Goal: Task Accomplishment & Management: Complete application form

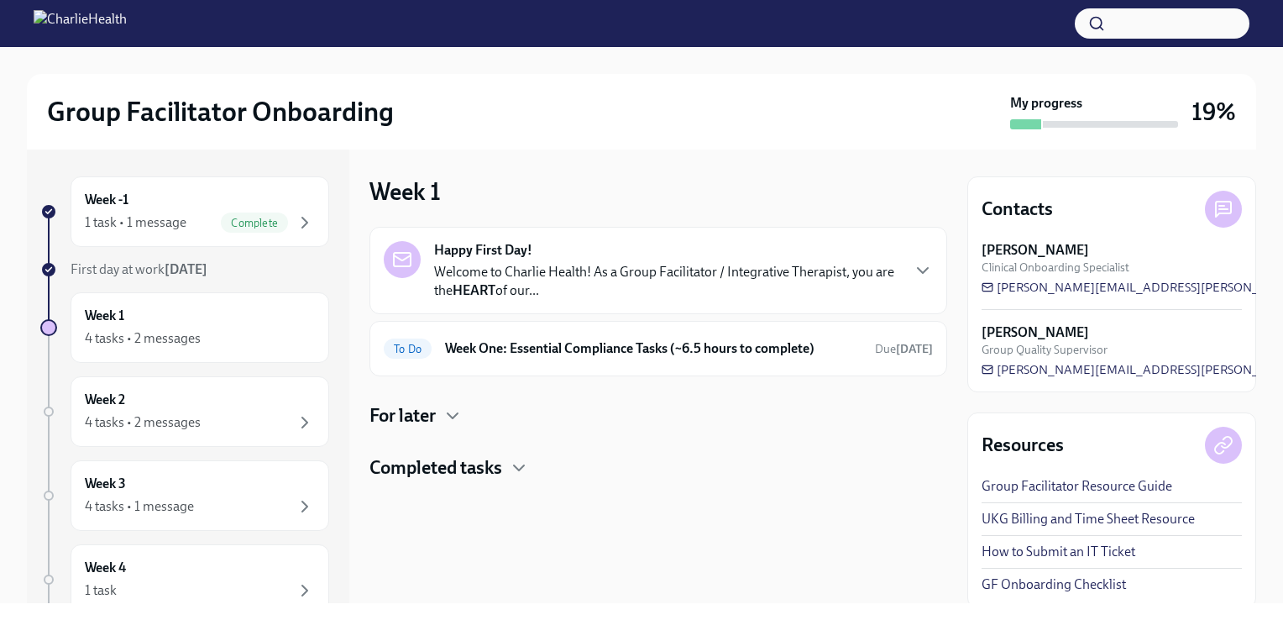
click at [910, 277] on div "Happy First Day! Welcome to Charlie Health! As a Group Facilitator / Integrativ…" at bounding box center [658, 270] width 549 height 59
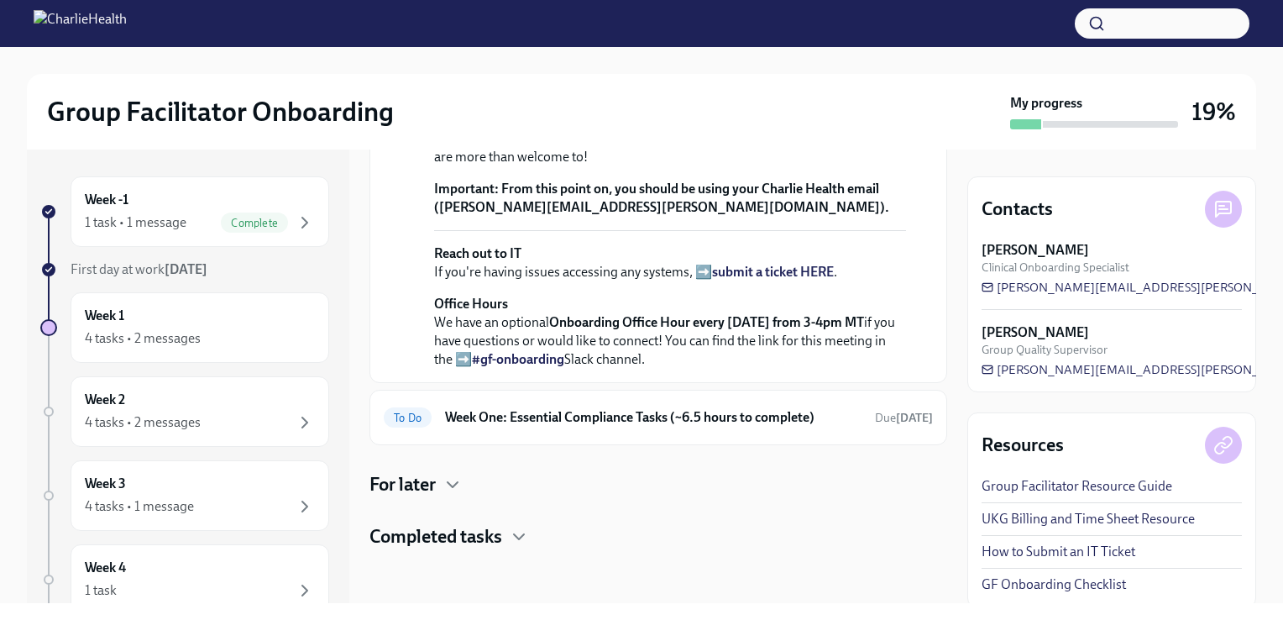
scroll to position [634, 0]
click at [816, 409] on h6 "Week One: Essential Compliance Tasks (~6.5 hours to complete)" at bounding box center [653, 417] width 417 height 18
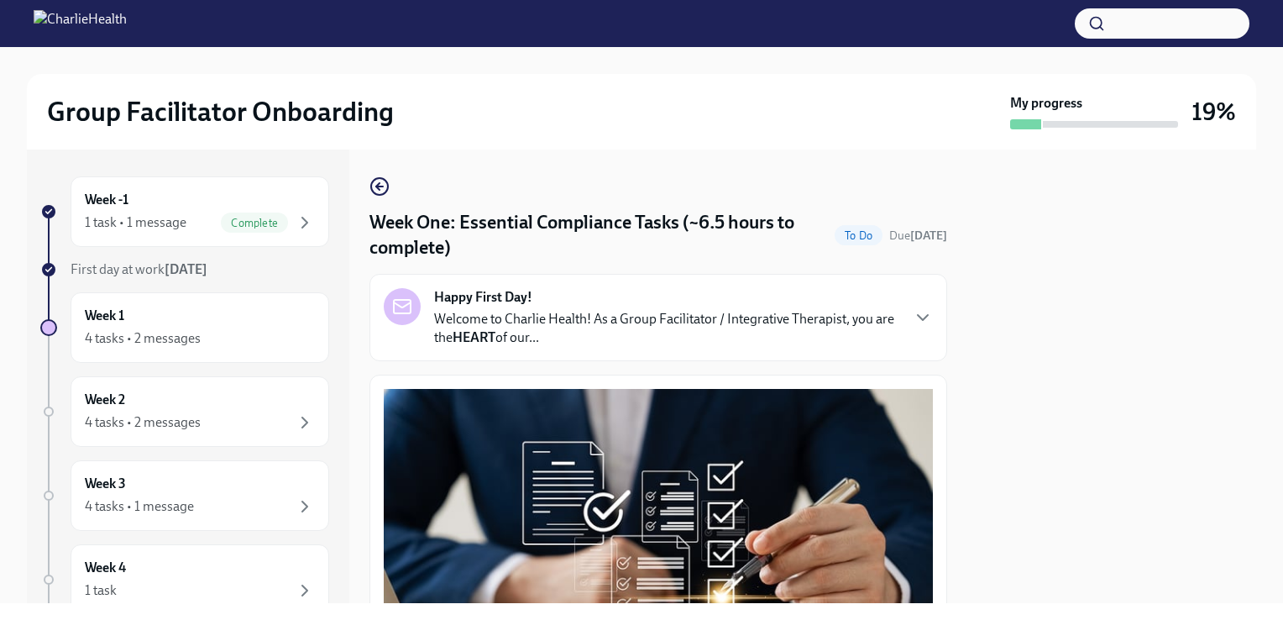
drag, startPoint x: 947, startPoint y: 198, endPoint x: 941, endPoint y: 230, distance: 32.6
click at [941, 230] on div "Week -1 1 task • 1 message Complete First day at work Sep 22nd Week 1 4 tasks •…" at bounding box center [642, 376] width 1230 height 454
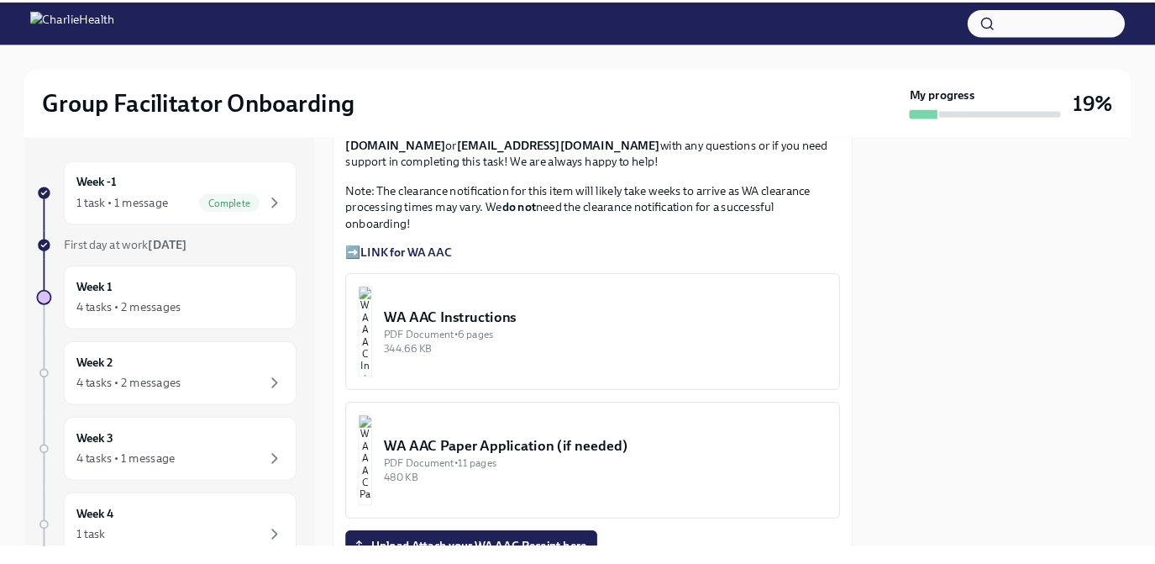
scroll to position [1456, 0]
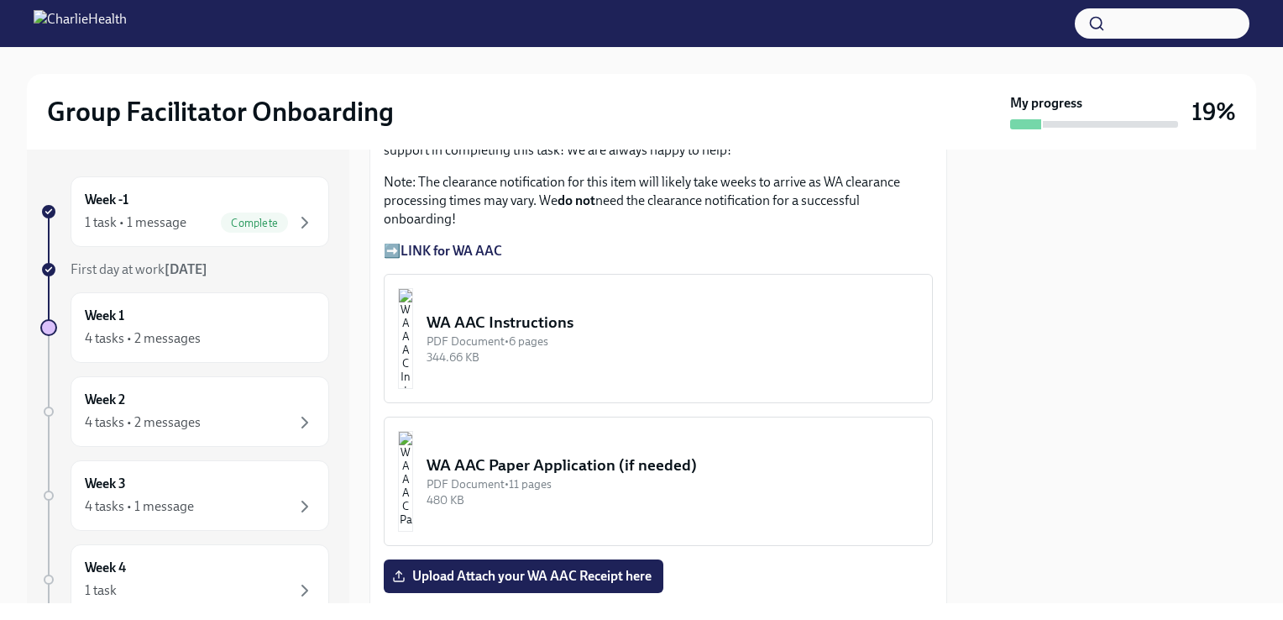
click at [696, 349] on div "344.66 KB" at bounding box center [673, 357] width 492 height 16
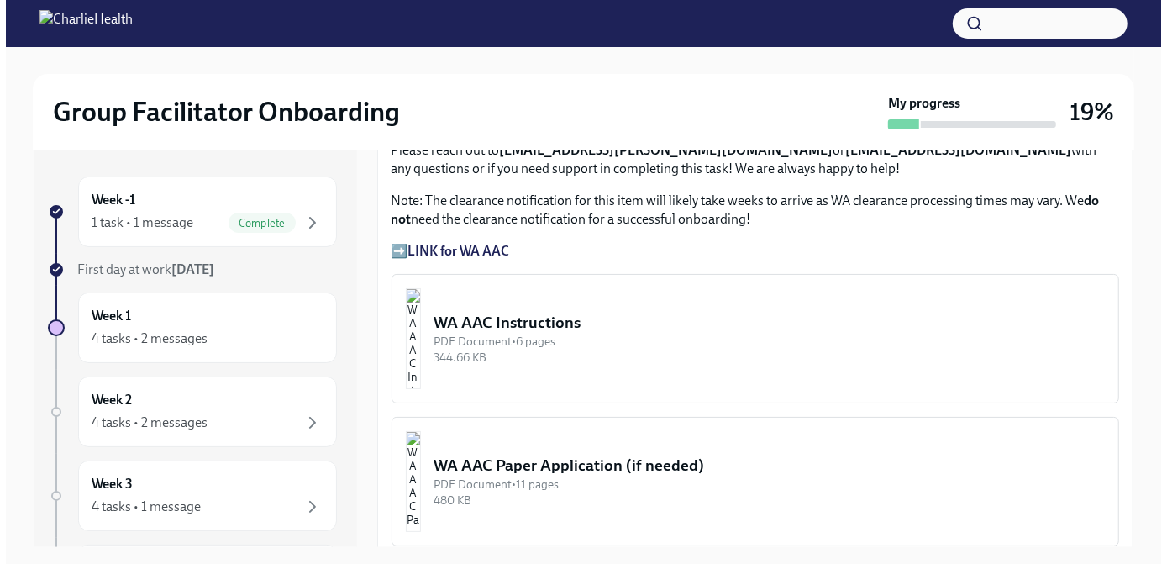
scroll to position [1304, 0]
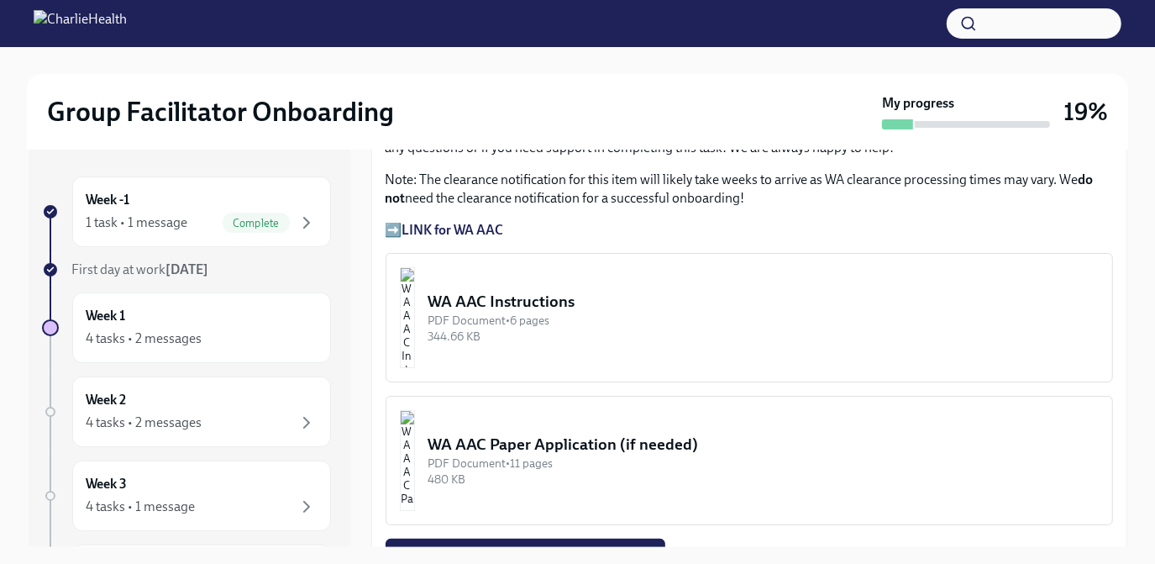
click at [690, 312] on div "PDF Document • 6 pages" at bounding box center [763, 320] width 670 height 16
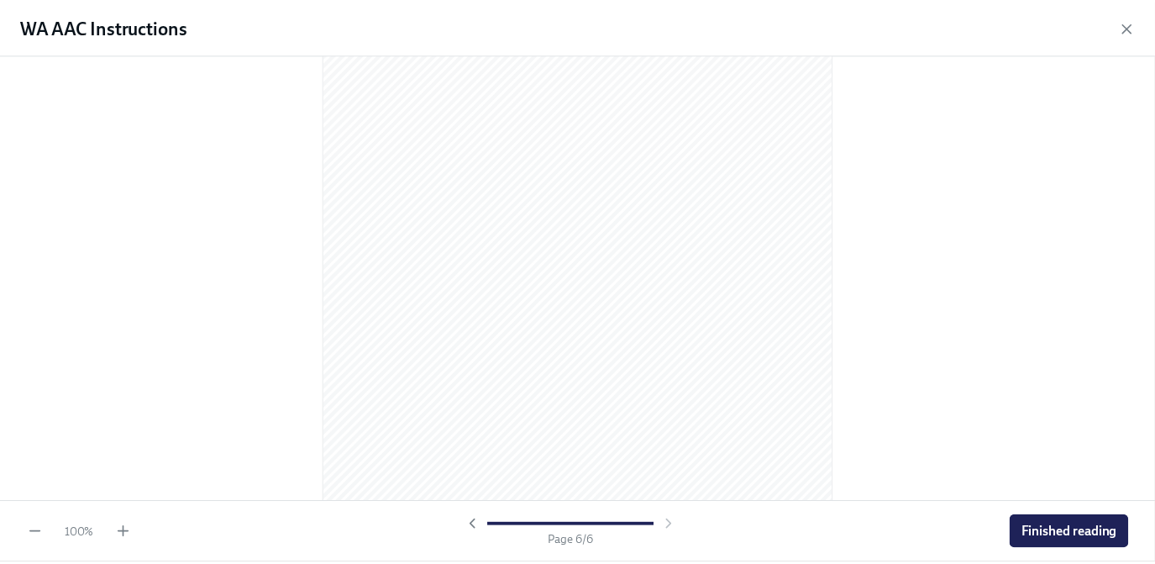
scroll to position [3474, 0]
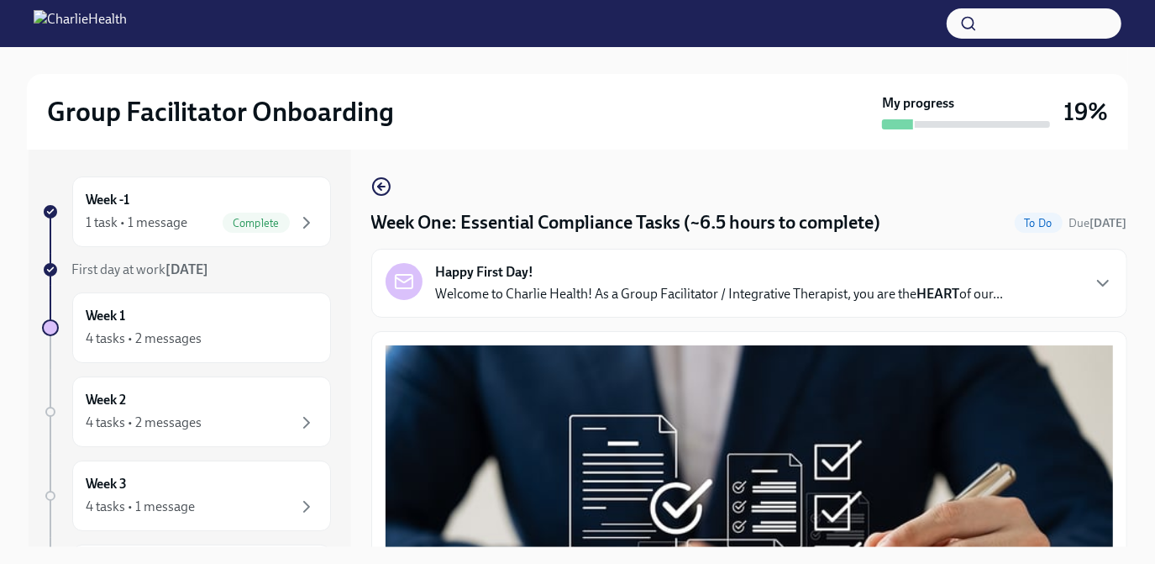
drag, startPoint x: 1130, startPoint y: 188, endPoint x: 1125, endPoint y: 245, distance: 57.3
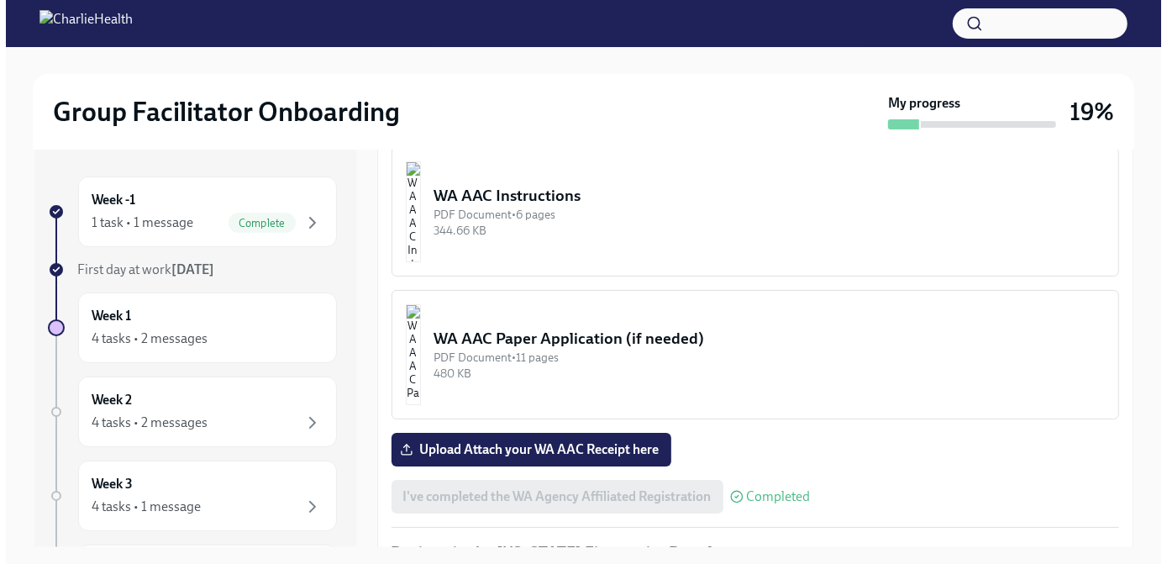
scroll to position [1417, 0]
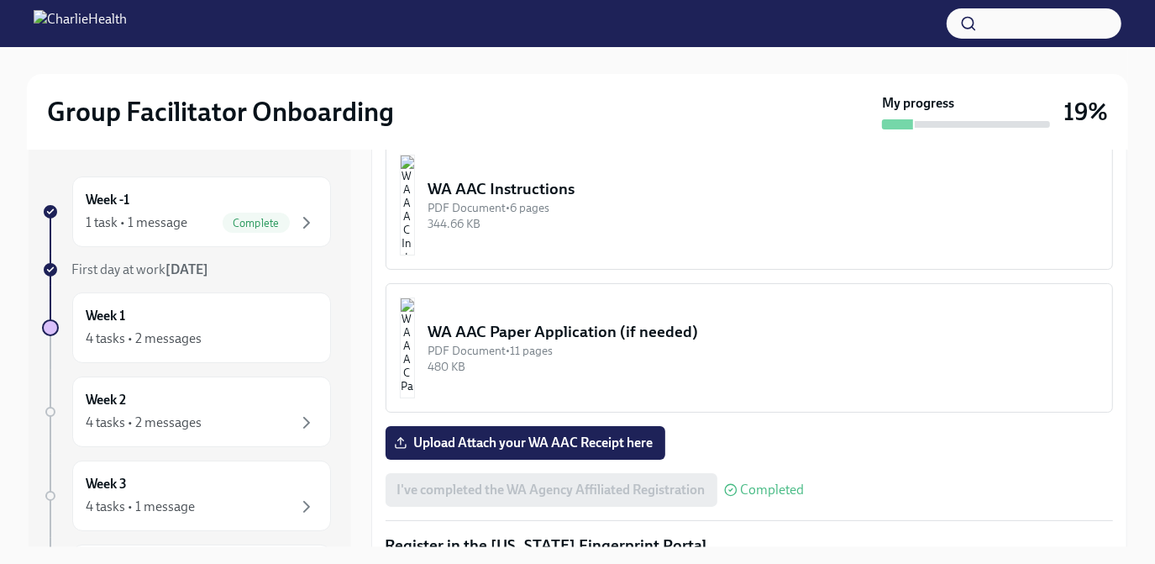
click at [867, 205] on div "PDF Document • 6 pages" at bounding box center [763, 208] width 670 height 16
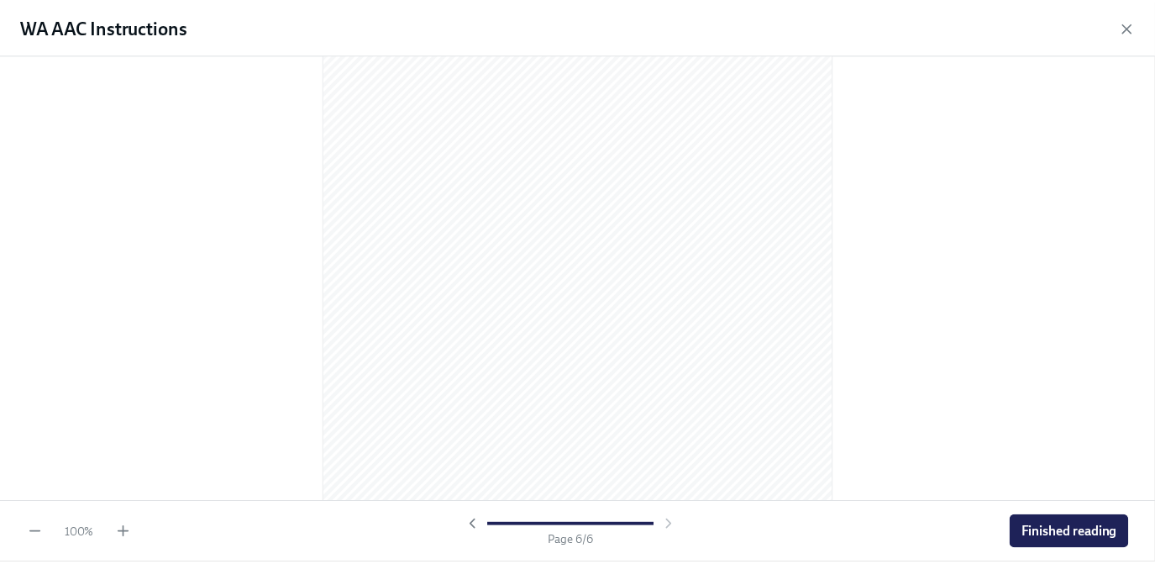
scroll to position [3510, 0]
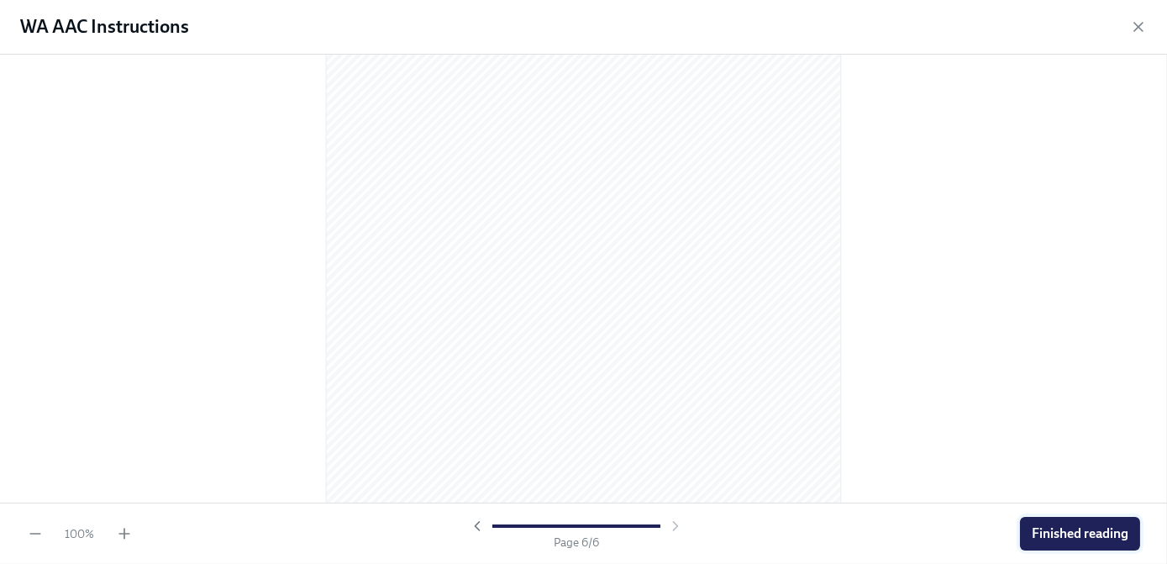
click at [1093, 535] on span "Finished reading" at bounding box center [1079, 533] width 97 height 17
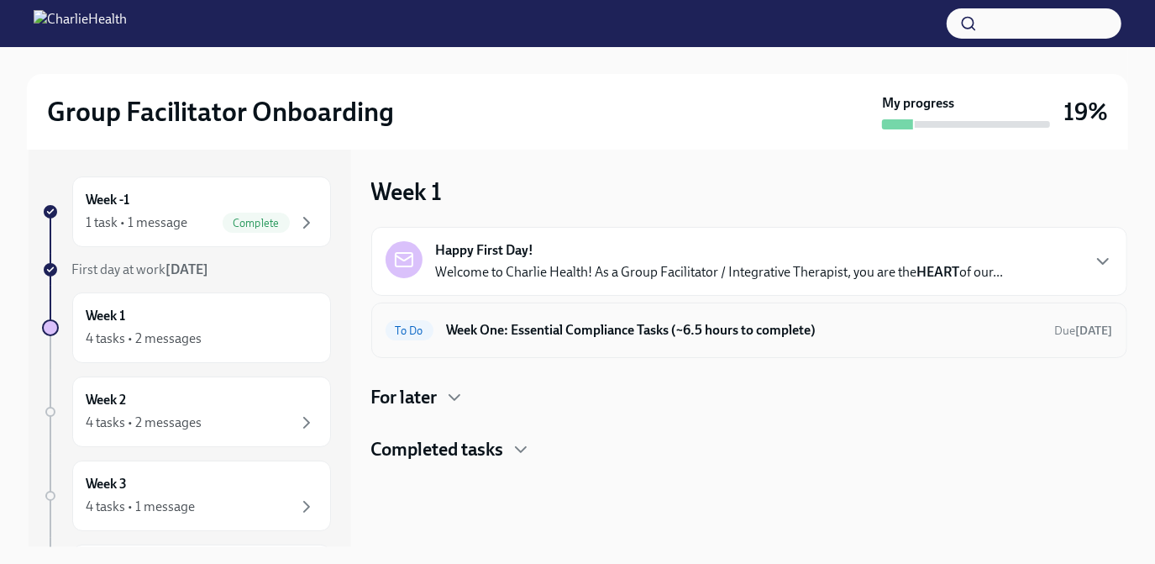
click at [990, 333] on h6 "Week One: Essential Compliance Tasks (~6.5 hours to complete)" at bounding box center [744, 330] width 595 height 18
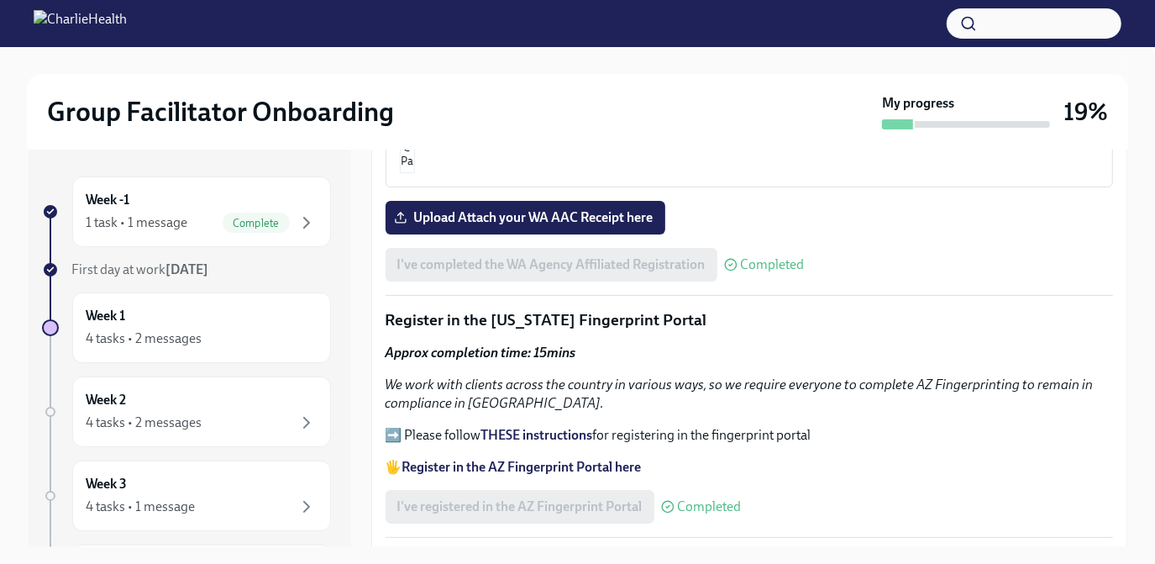
scroll to position [1634, 0]
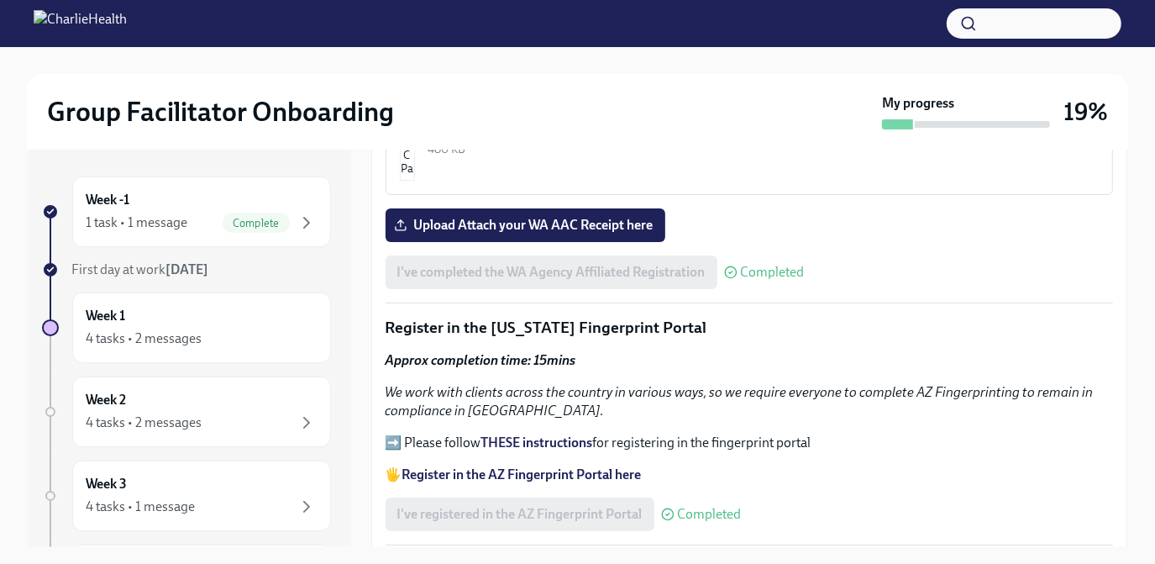
click at [588, 466] on strong "Register in the AZ Fingerprint Portal here" at bounding box center [521, 474] width 239 height 16
click at [517, 434] on strong "THESE instructions" at bounding box center [537, 442] width 112 height 16
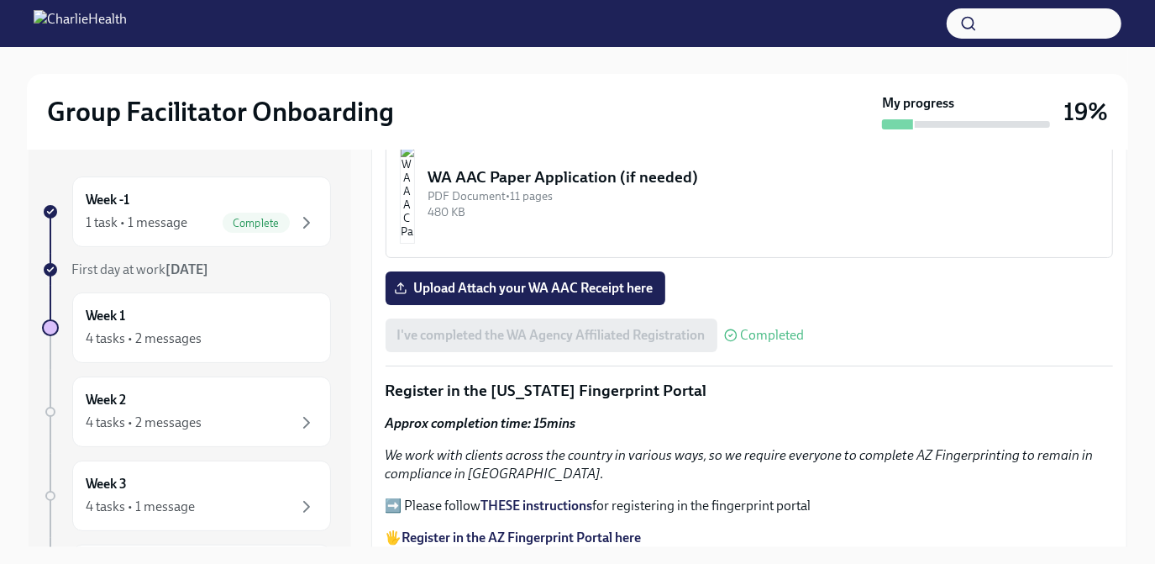
scroll to position [1592, 0]
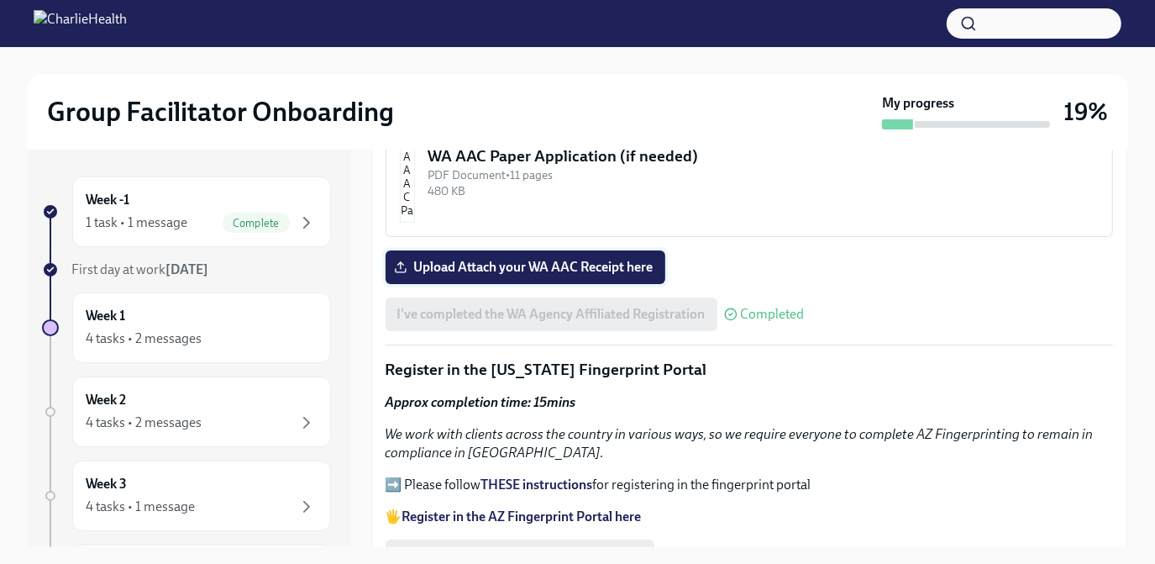
click at [629, 259] on span "Upload Attach your WA AAC Receipt here" at bounding box center [525, 267] width 256 height 17
click at [0, 0] on input "Upload Attach your WA AAC Receipt here" at bounding box center [0, 0] width 0 height 0
click at [553, 259] on span "Upload Attach your WA AAC Receipt here" at bounding box center [525, 267] width 256 height 17
click at [0, 0] on input "Upload Attach your WA AAC Receipt here" at bounding box center [0, 0] width 0 height 0
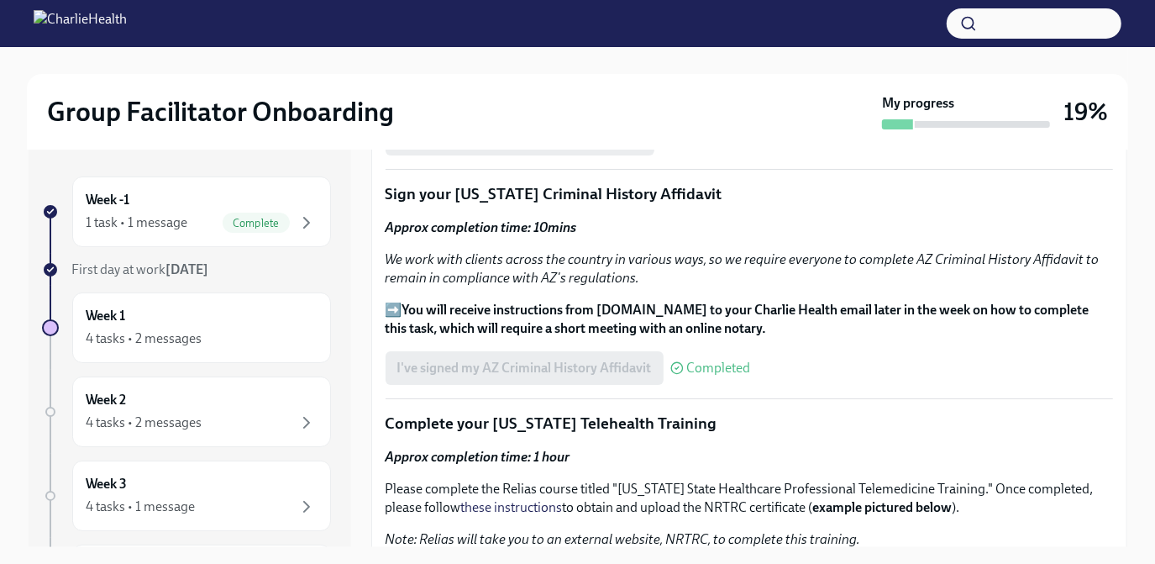
scroll to position [0, 0]
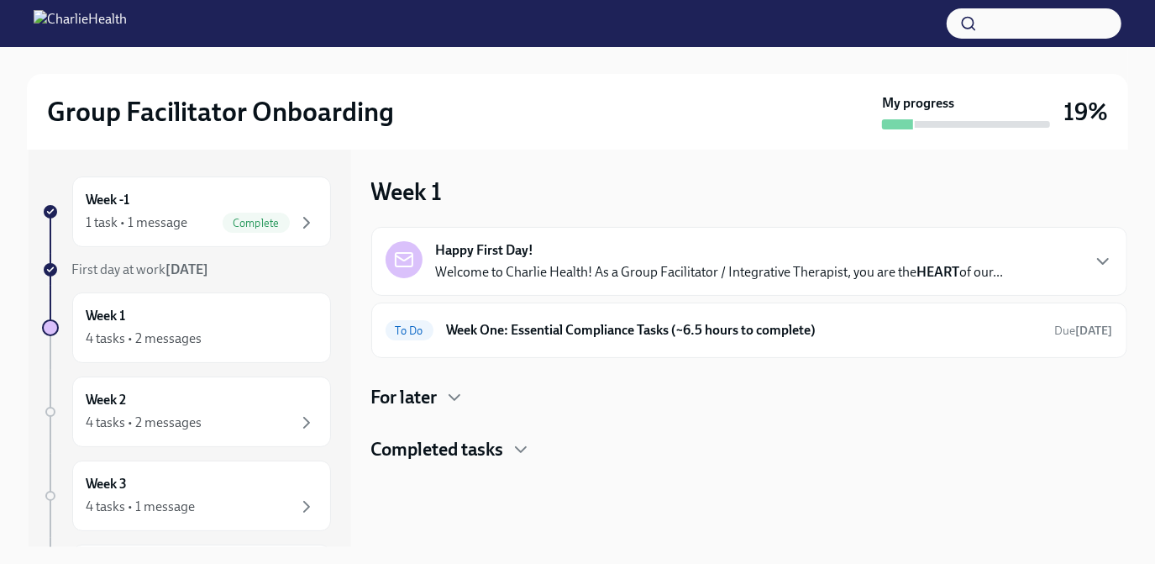
drag, startPoint x: 1150, startPoint y: 154, endPoint x: 1145, endPoint y: 206, distance: 52.3
click at [1145, 206] on div "Group Facilitator Onboarding My progress 19% Week -1 1 task • 1 message Complet…" at bounding box center [577, 428] width 1155 height 763
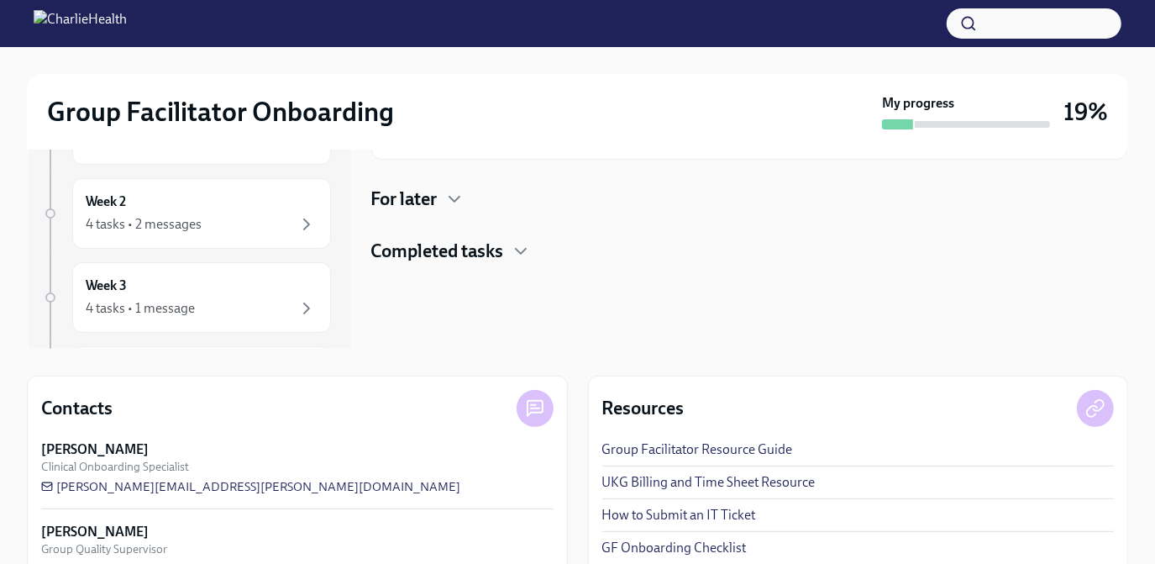
scroll to position [197, 0]
click at [512, 251] on icon "button" at bounding box center [521, 253] width 20 height 20
click at [454, 197] on icon "button" at bounding box center [454, 201] width 20 height 20
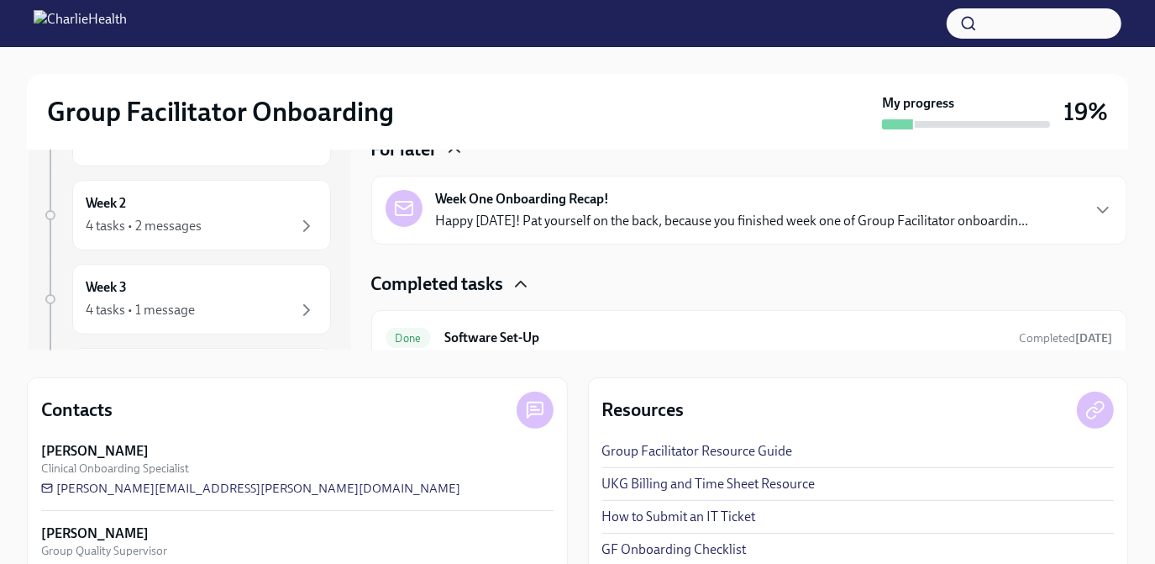
scroll to position [59, 0]
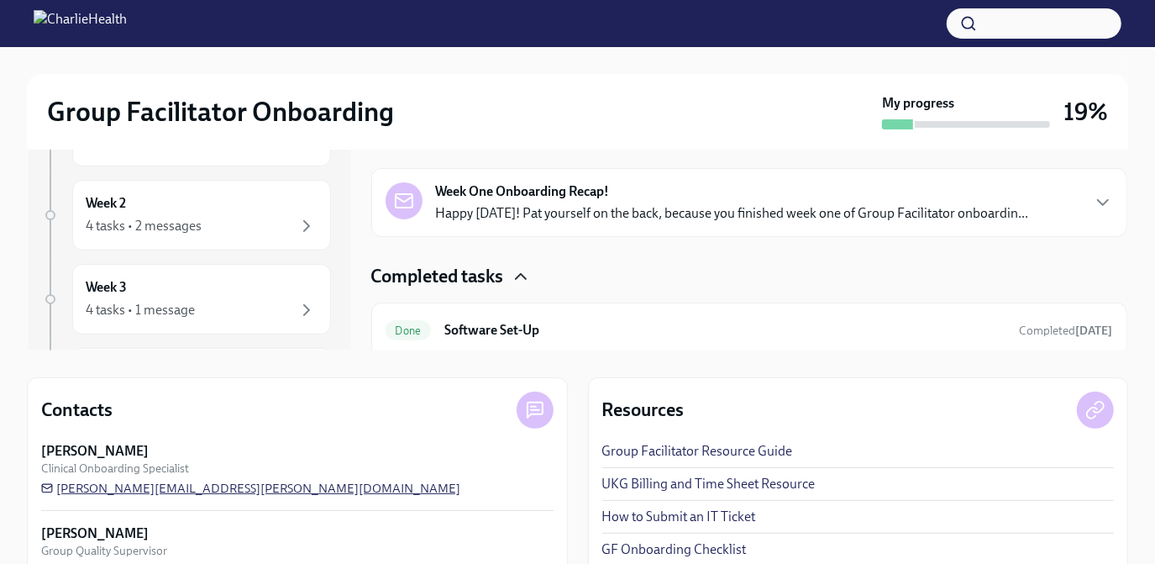
click at [170, 489] on span "[PERSON_NAME][EMAIL_ADDRESS][PERSON_NAME][DOMAIN_NAME]" at bounding box center [250, 488] width 419 height 17
drag, startPoint x: 282, startPoint y: 488, endPoint x: 110, endPoint y: 484, distance: 172.2
click at [110, 484] on div "Maggie Greenawalt Clinical Onboarding Specialist maggie.greenawalt@charliehealt…" at bounding box center [297, 469] width 512 height 55
